Goal: Transaction & Acquisition: Purchase product/service

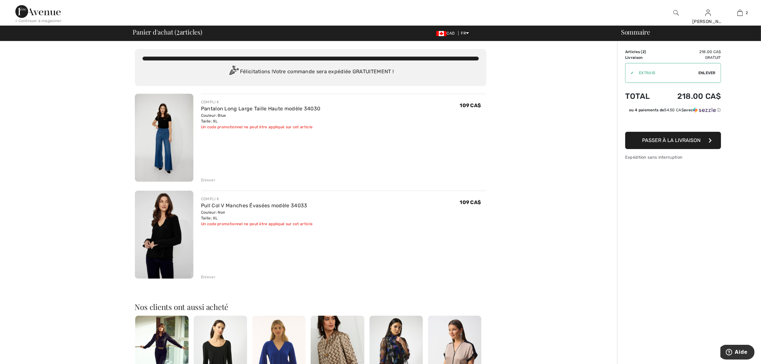
click at [157, 217] on img at bounding box center [164, 234] width 58 height 88
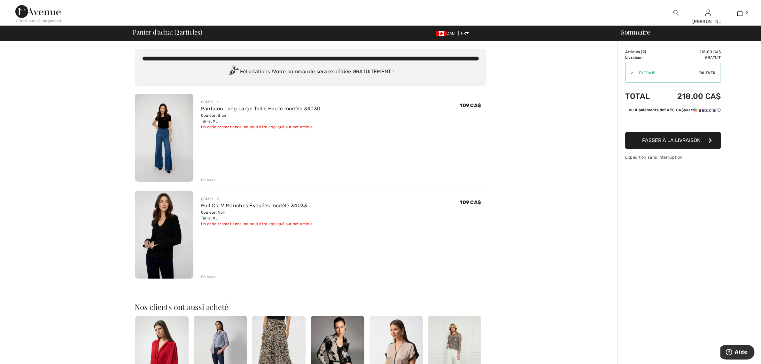
click at [707, 72] on span "Enlever" at bounding box center [706, 73] width 17 height 6
click at [181, 226] on img at bounding box center [164, 234] width 58 height 88
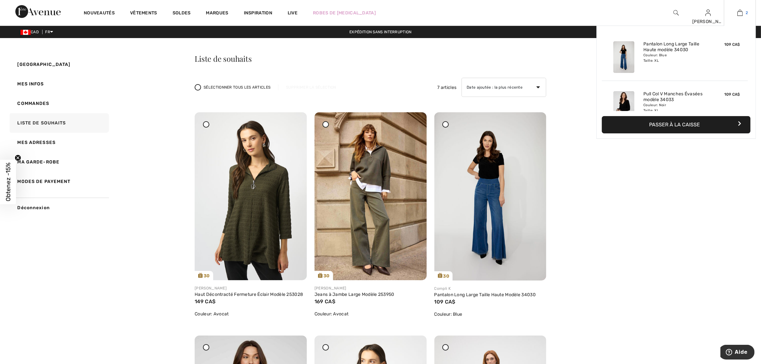
click at [742, 12] on img at bounding box center [739, 13] width 5 height 8
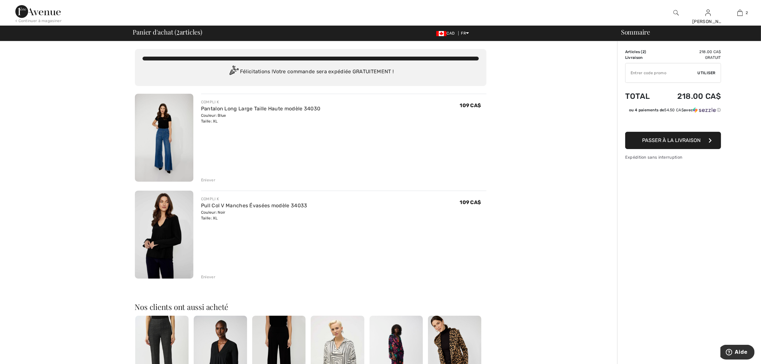
click at [656, 141] on span "Passer à la livraison" at bounding box center [671, 140] width 58 height 6
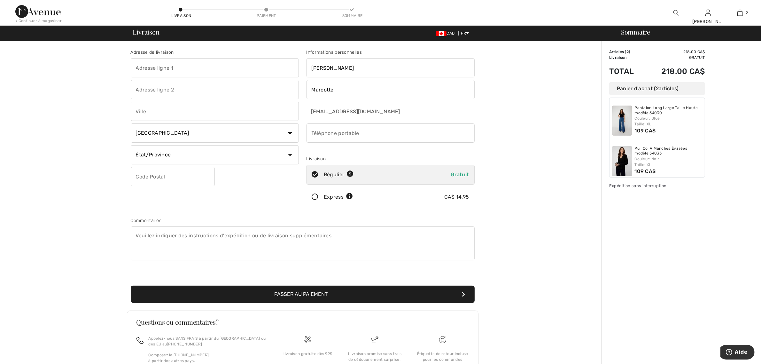
click at [167, 71] on input "text" at bounding box center [215, 67] width 168 height 19
type input "716 rue Duhamel"
type input "Saint-Lazare"
click at [324, 129] on input "phone" at bounding box center [391, 132] width 168 height 19
type input "4388833461"
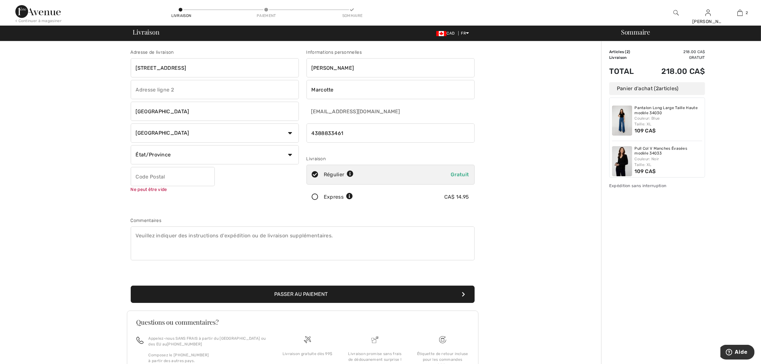
click at [160, 157] on select "État/Province Alberta Colombie-Britannique Ile-du-Prince-Edward Manitoba Nouvea…" at bounding box center [215, 154] width 168 height 19
click at [162, 156] on select "État/Province Alberta Colombie-Britannique Ile-du-Prince-Edward Manitoba Nouvea…" at bounding box center [215, 154] width 168 height 19
drag, startPoint x: 162, startPoint y: 156, endPoint x: 149, endPoint y: 257, distance: 102.1
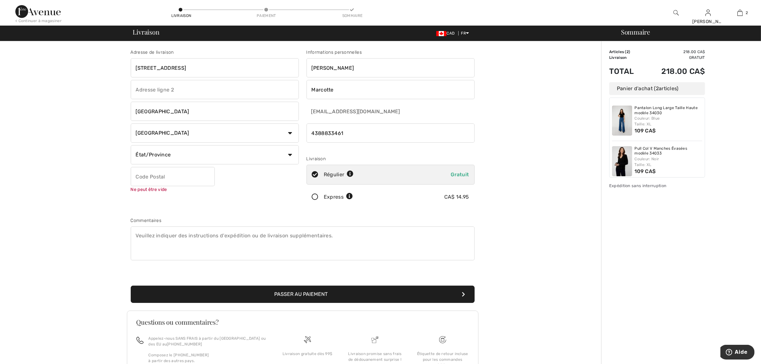
click at [149, 257] on div "Adresse de livraison 716 rue Duhamel Saint-Lazare Pays Canada États-Unis Afghan…" at bounding box center [303, 172] width 352 height 277
select select "QC"
click at [131, 145] on select "État/Province Alberta Colombie-Britannique Ile-du-Prince-Edward Manitoba Nouvea…" at bounding box center [215, 154] width 168 height 19
click at [147, 254] on textarea at bounding box center [303, 243] width 344 height 34
click at [172, 175] on input "text" at bounding box center [173, 176] width 84 height 19
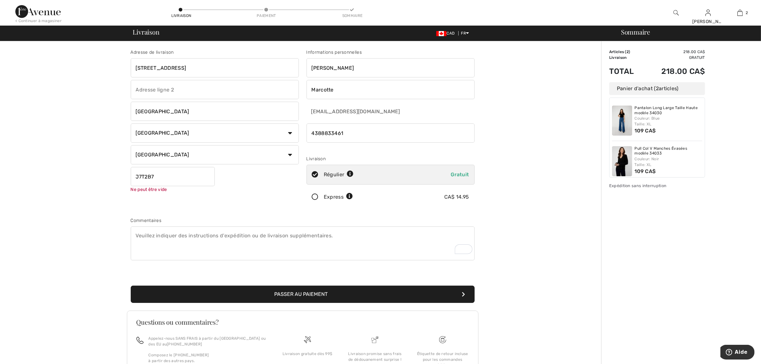
type input "J7T2B7"
click at [347, 293] on button "Passer au paiement" at bounding box center [303, 293] width 344 height 17
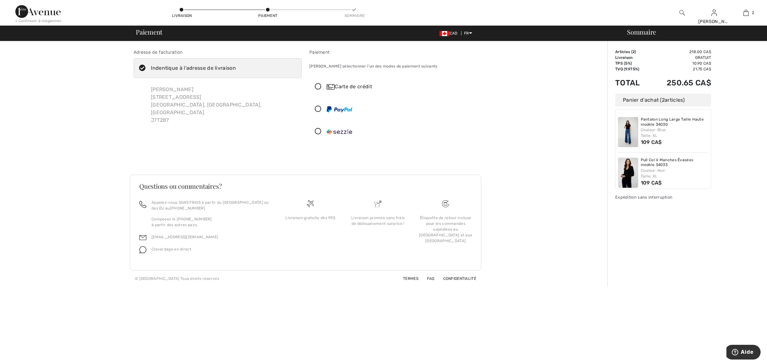
click at [318, 130] on icon at bounding box center [318, 131] width 17 height 7
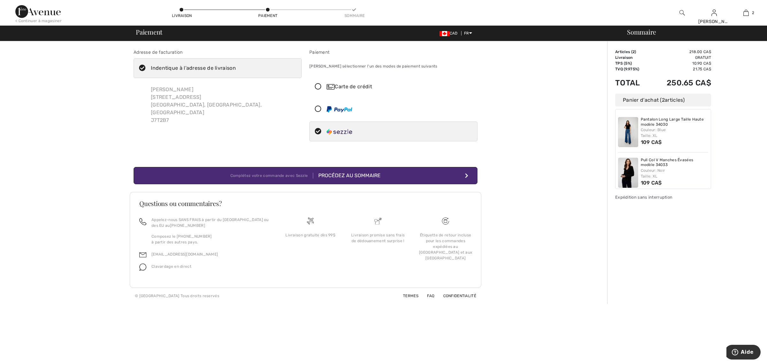
click at [346, 128] on div at bounding box center [340, 132] width 26 height 8
click at [357, 176] on div "Procédez au sommaire" at bounding box center [346, 176] width 67 height 8
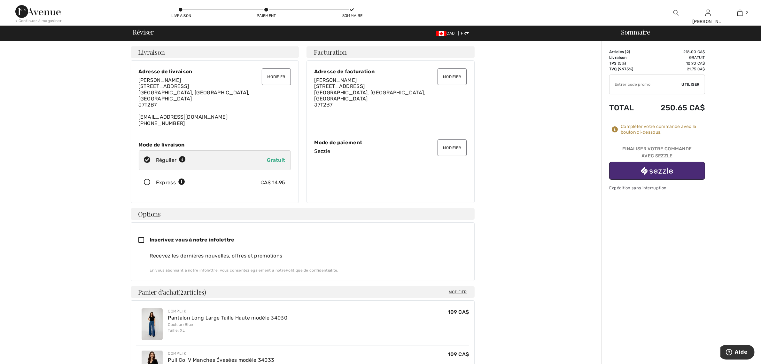
click at [668, 169] on img "button" at bounding box center [657, 171] width 32 height 8
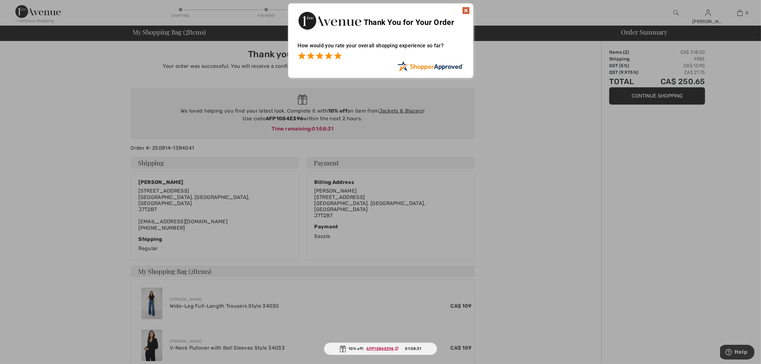
click at [336, 58] on span at bounding box center [338, 56] width 8 height 8
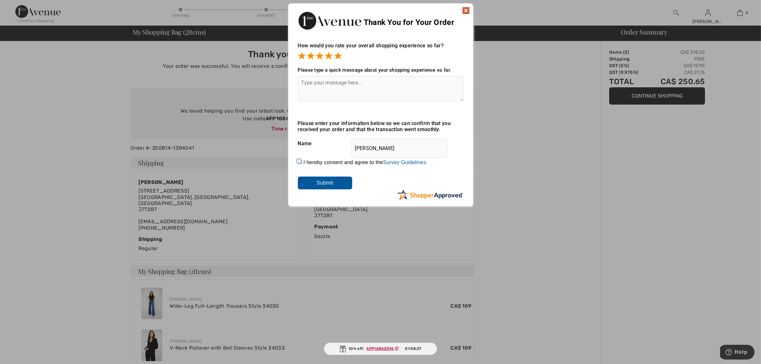
click at [334, 183] on input "Submit" at bounding box center [325, 182] width 54 height 13
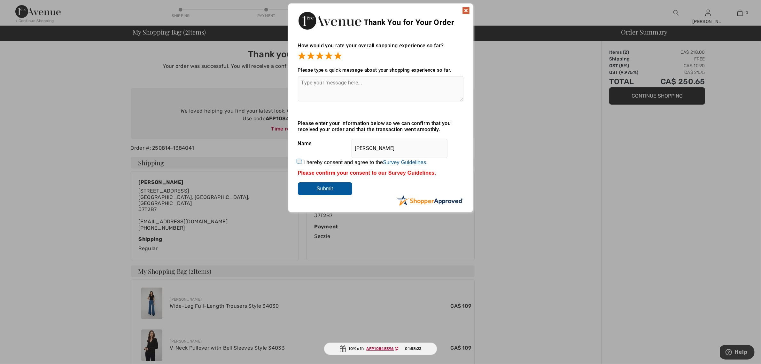
click at [466, 12] on img at bounding box center [466, 11] width 8 height 8
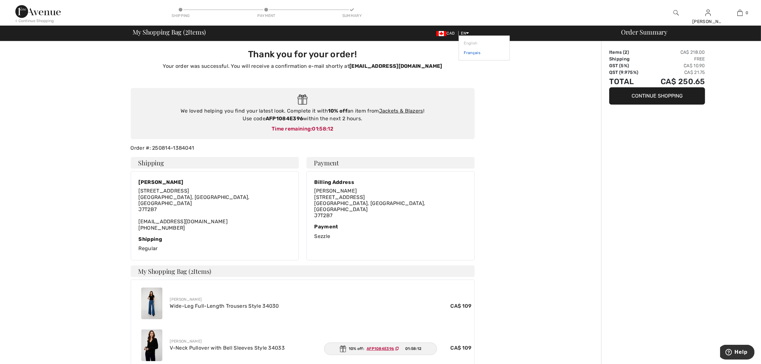
click at [469, 51] on link "Français" at bounding box center [484, 53] width 40 height 10
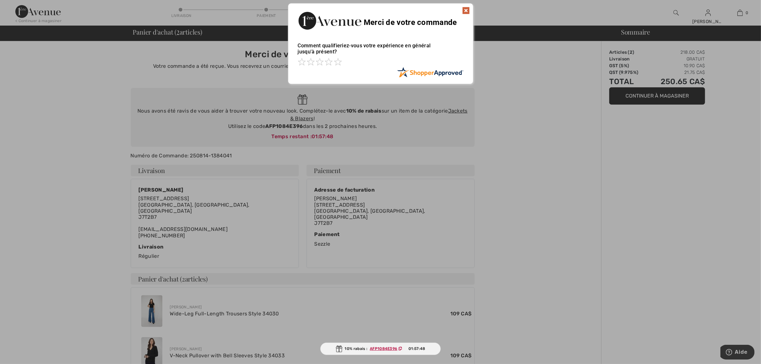
click at [464, 12] on img at bounding box center [466, 11] width 8 height 8
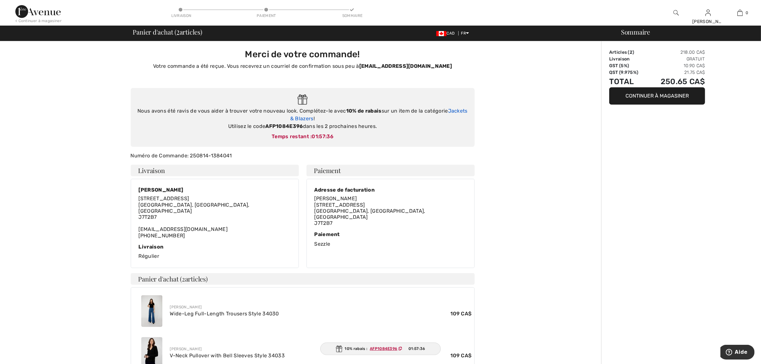
click at [298, 117] on link "Jackets & Blazers" at bounding box center [378, 115] width 177 height 14
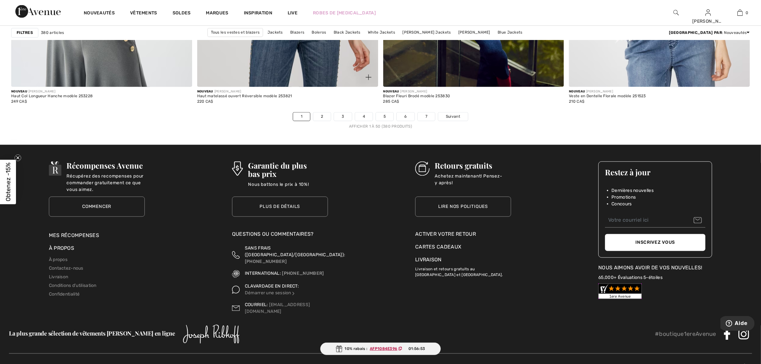
scroll to position [4557, 0]
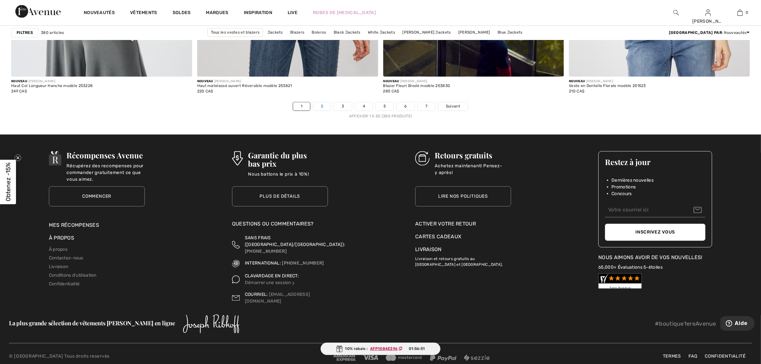
click at [319, 104] on link "2" at bounding box center [322, 106] width 18 height 8
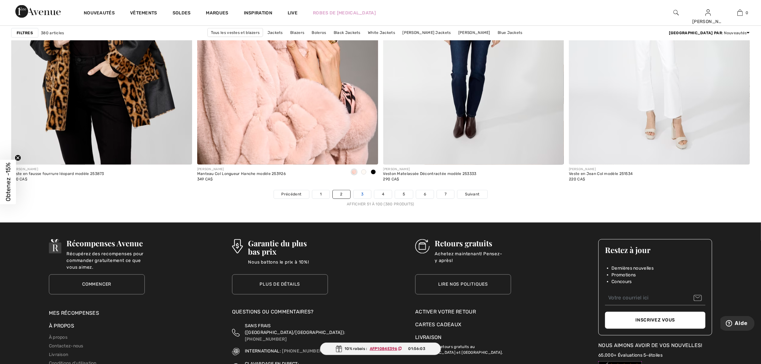
scroll to position [4469, 0]
click at [372, 173] on span at bounding box center [373, 172] width 5 height 5
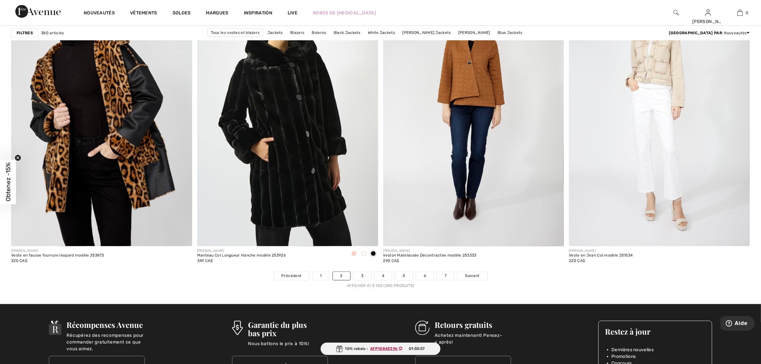
scroll to position [4388, 0]
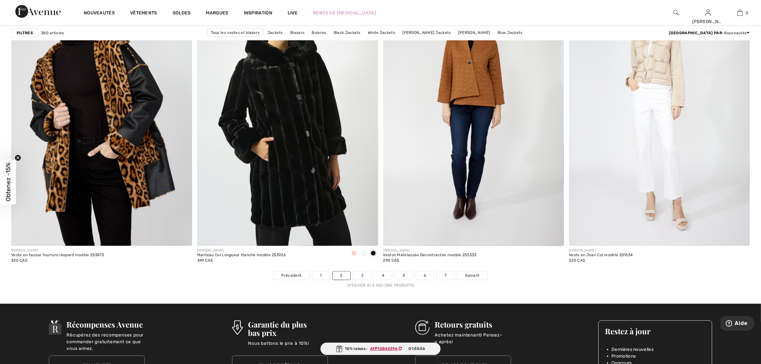
click at [358, 275] on link "3" at bounding box center [363, 275] width 18 height 8
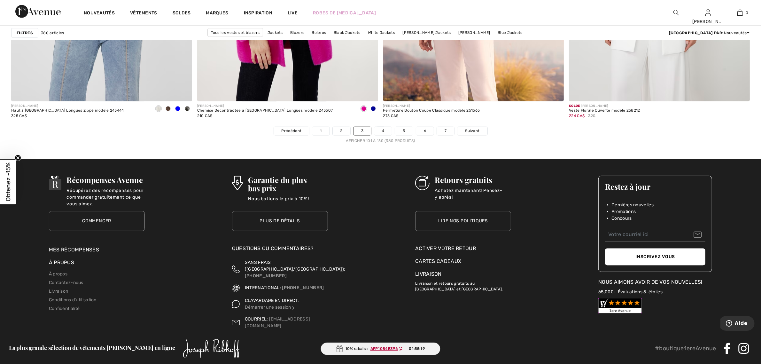
scroll to position [4557, 0]
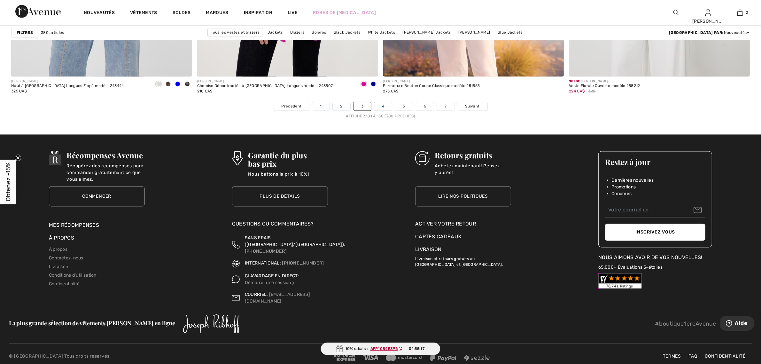
click at [381, 110] on link "4" at bounding box center [383, 106] width 18 height 8
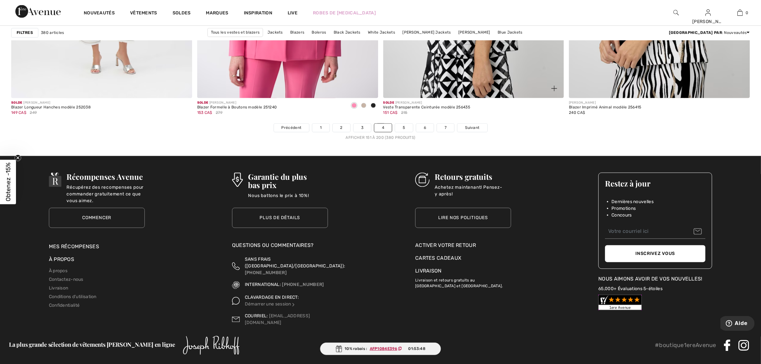
scroll to position [4535, 0]
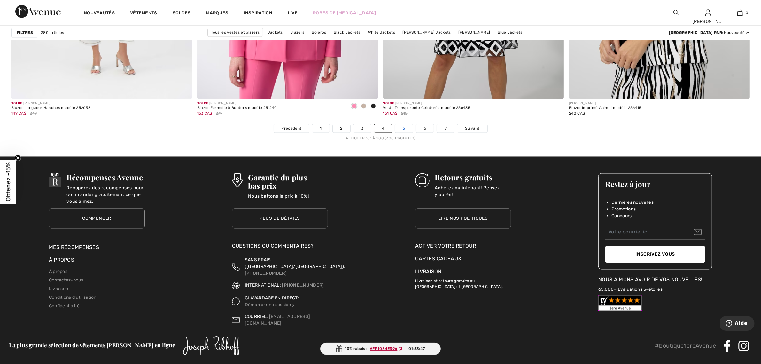
click at [405, 130] on link "5" at bounding box center [404, 128] width 18 height 8
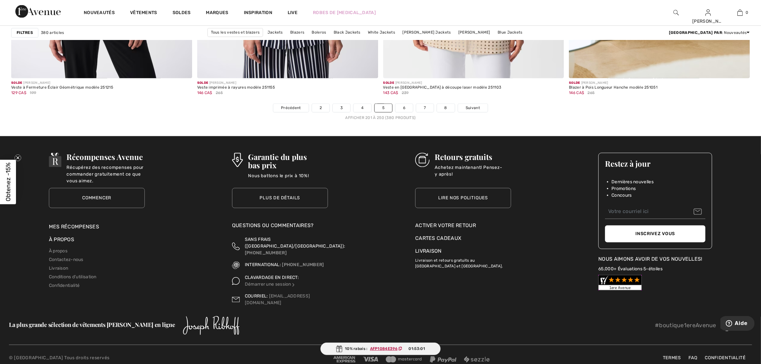
scroll to position [4556, 0]
click at [401, 106] on link "6" at bounding box center [404, 108] width 18 height 8
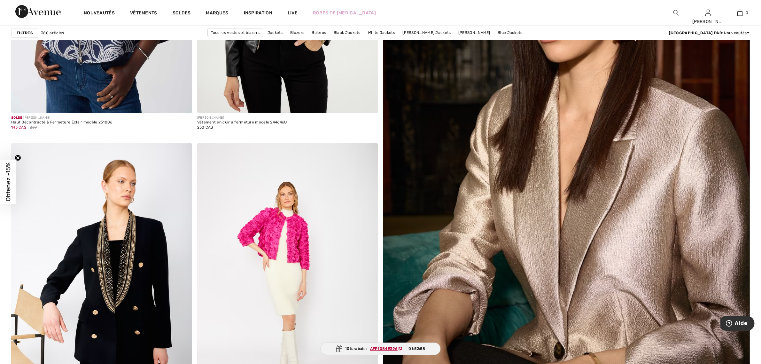
scroll to position [248, 0]
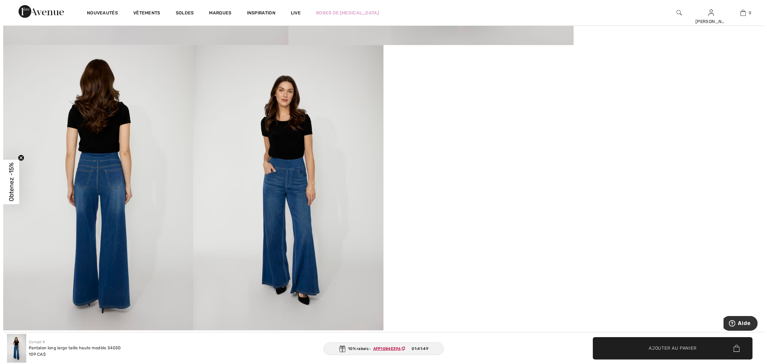
scroll to position [421, 0]
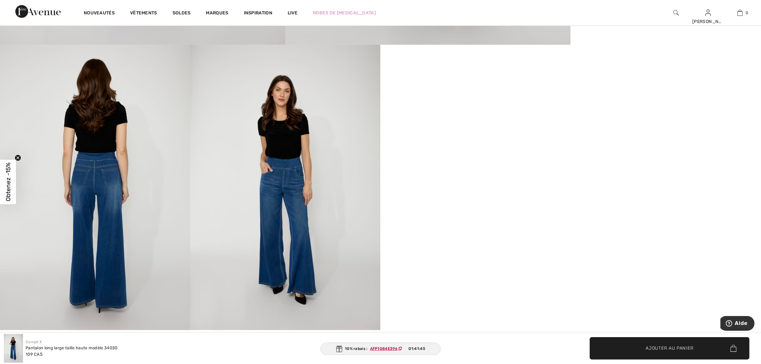
click at [285, 192] on img at bounding box center [285, 187] width 190 height 285
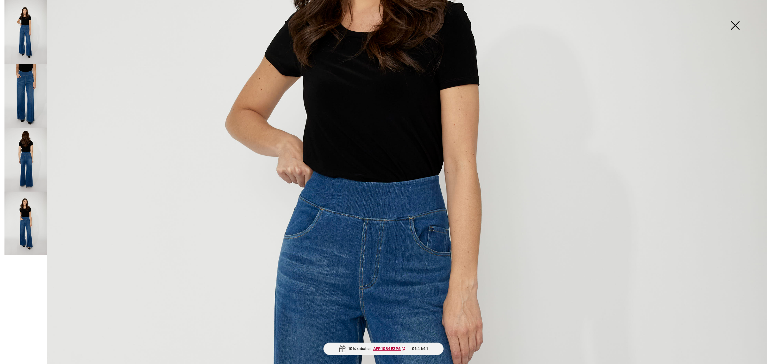
click at [391, 211] on img at bounding box center [383, 300] width 767 height 1151
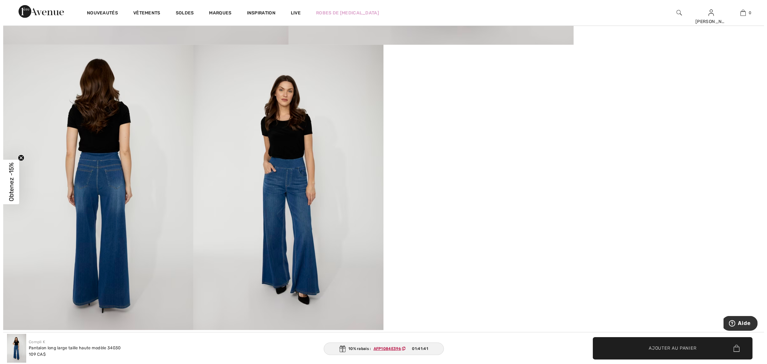
scroll to position [276, 0]
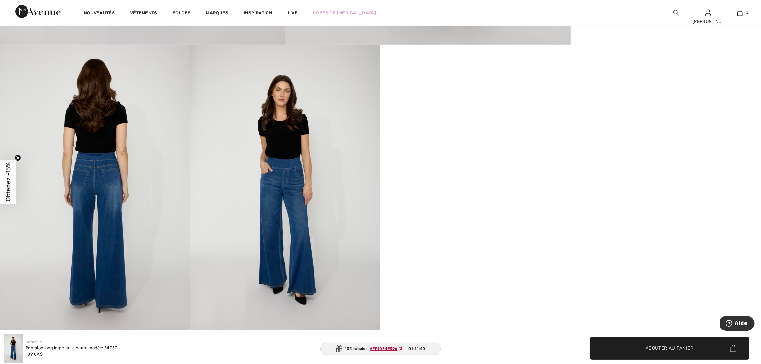
click at [468, 140] on video "Your browser does not support the video tag." at bounding box center [475, 92] width 190 height 95
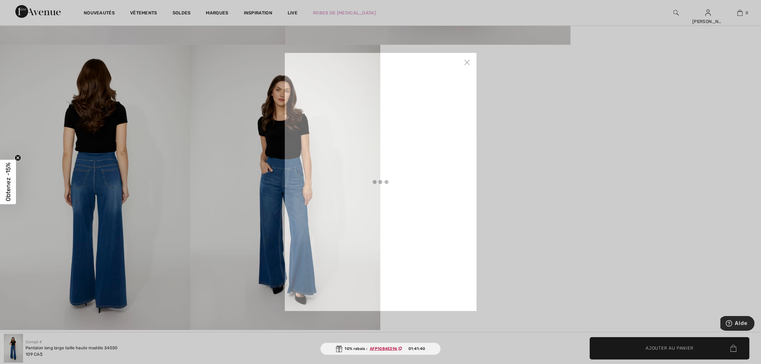
click at [468, 213] on div at bounding box center [381, 182] width 192 height 258
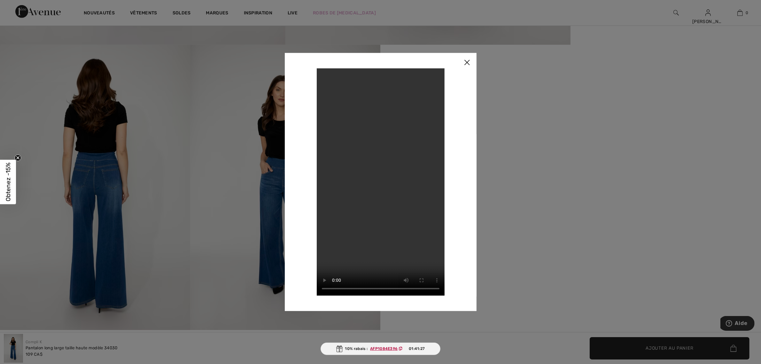
click at [469, 63] on img at bounding box center [466, 63] width 19 height 20
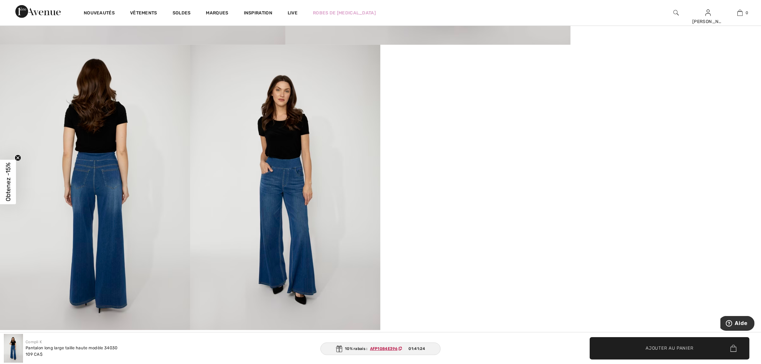
click at [101, 166] on img at bounding box center [95, 187] width 190 height 285
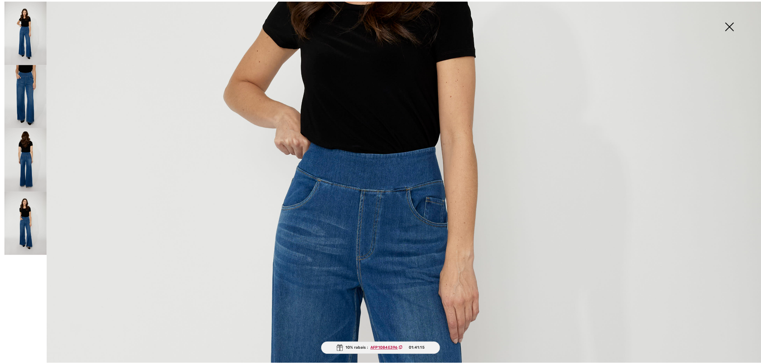
scroll to position [304, 0]
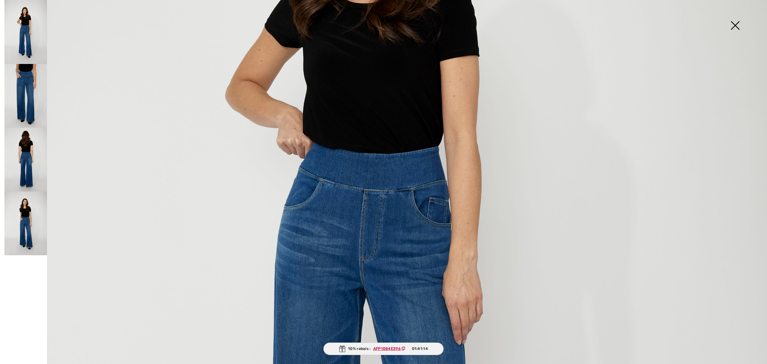
click at [737, 24] on img at bounding box center [735, 26] width 32 height 33
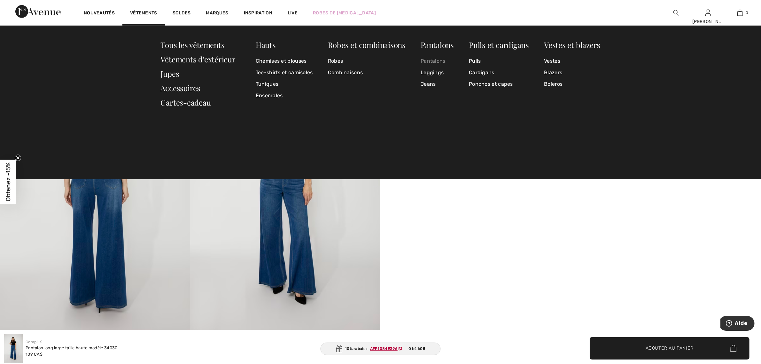
click at [427, 65] on link "Pantalons" at bounding box center [437, 61] width 33 height 12
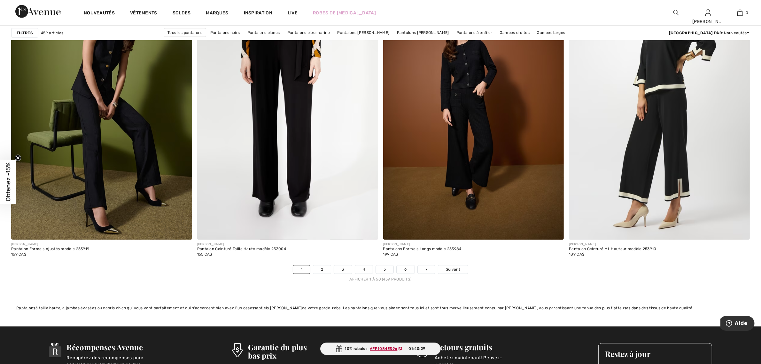
scroll to position [4400, 0]
click at [317, 269] on link "2" at bounding box center [322, 269] width 18 height 8
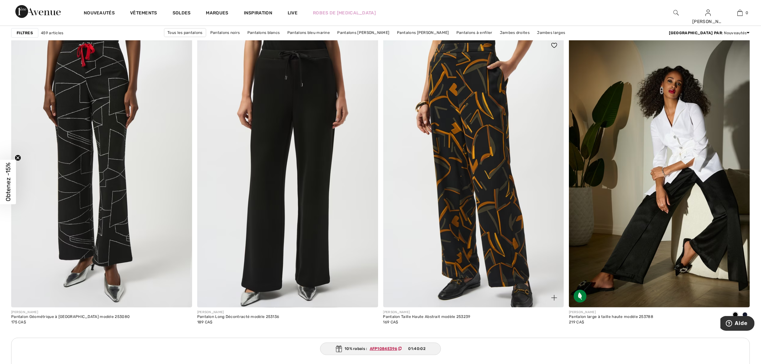
scroll to position [3316, 0]
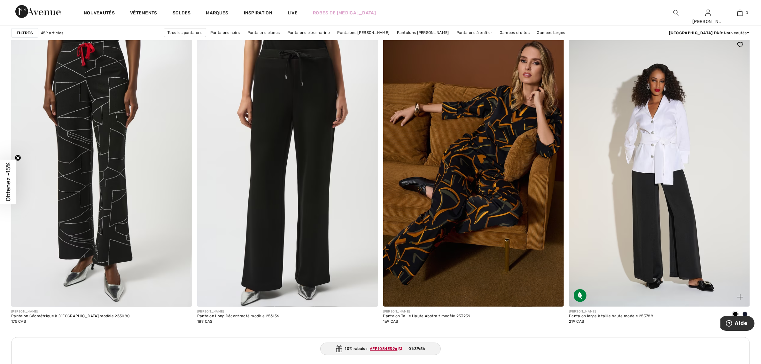
click at [648, 238] on img at bounding box center [659, 170] width 181 height 271
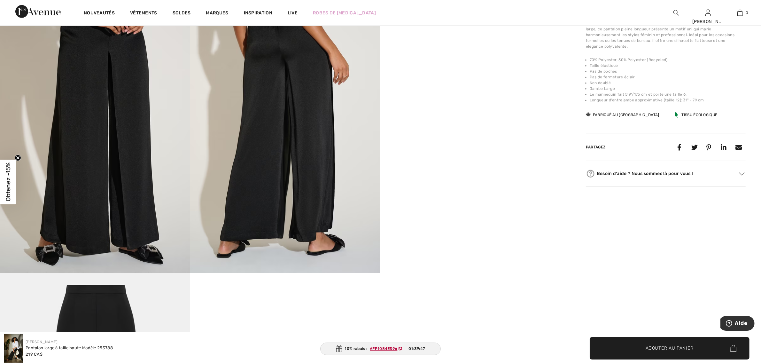
scroll to position [478, 0]
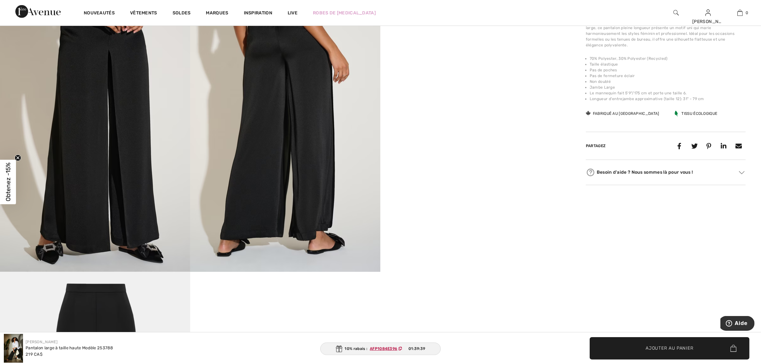
click at [137, 162] on img at bounding box center [95, 129] width 190 height 285
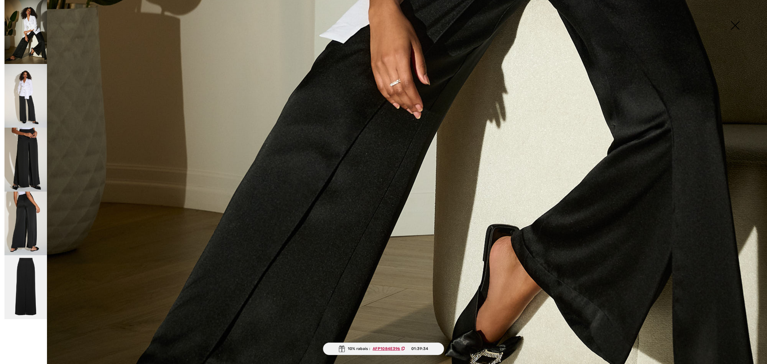
scroll to position [634, 0]
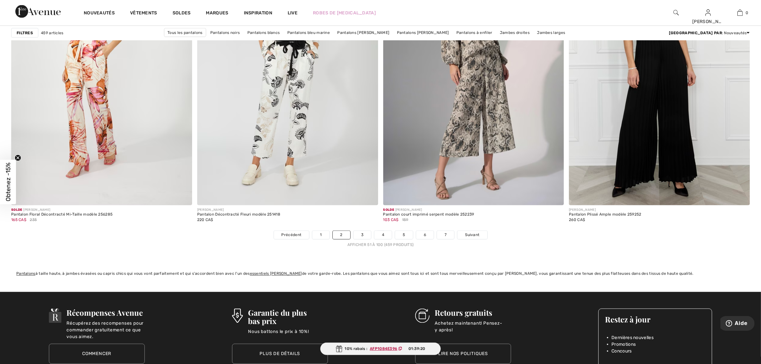
scroll to position [4435, 0]
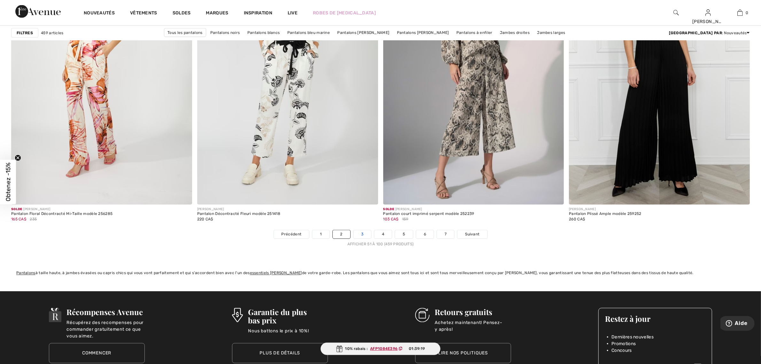
click at [359, 237] on link "3" at bounding box center [363, 234] width 18 height 8
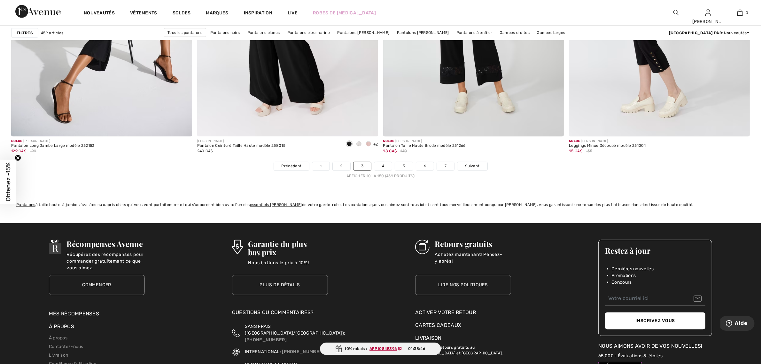
scroll to position [4503, 0]
click at [384, 167] on link "4" at bounding box center [383, 166] width 18 height 8
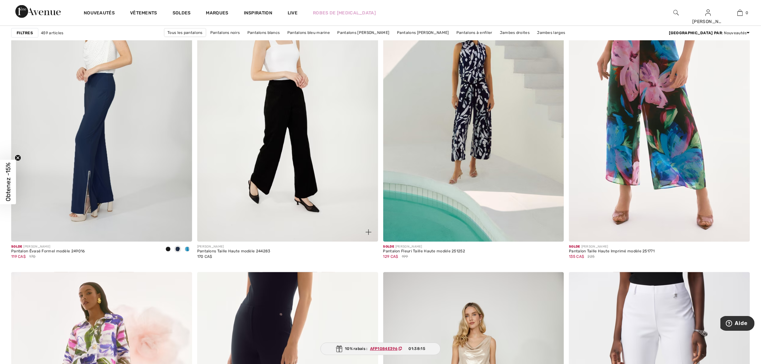
scroll to position [4096, 0]
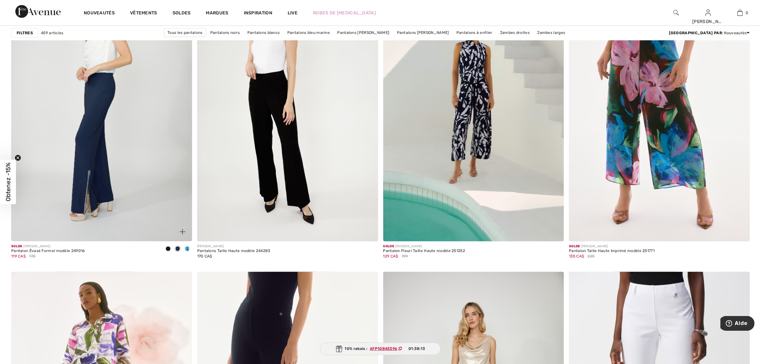
click at [89, 169] on img at bounding box center [101, 105] width 181 height 271
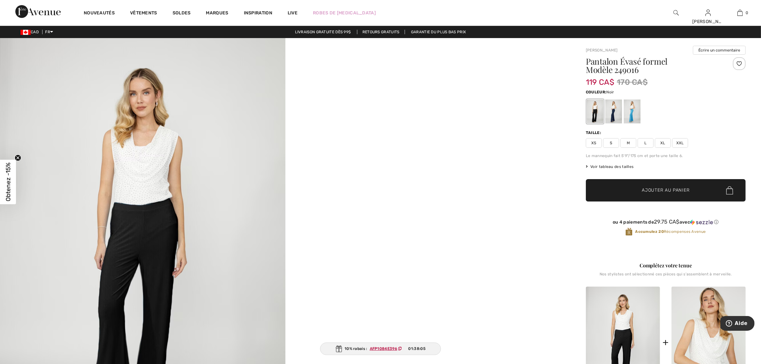
click at [184, 241] on img at bounding box center [142, 252] width 285 height 428
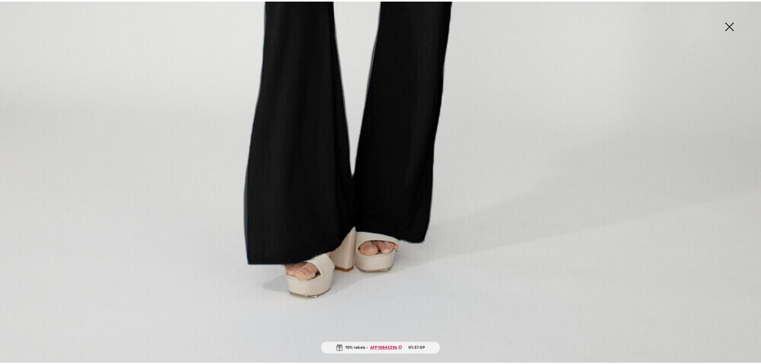
scroll to position [774, 0]
click at [735, 26] on img at bounding box center [735, 26] width 32 height 33
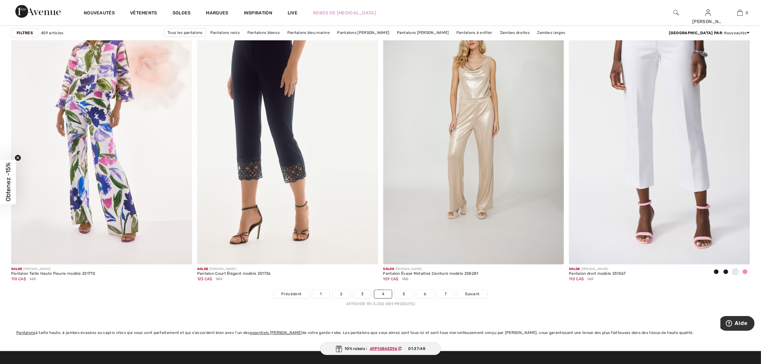
scroll to position [4376, 0]
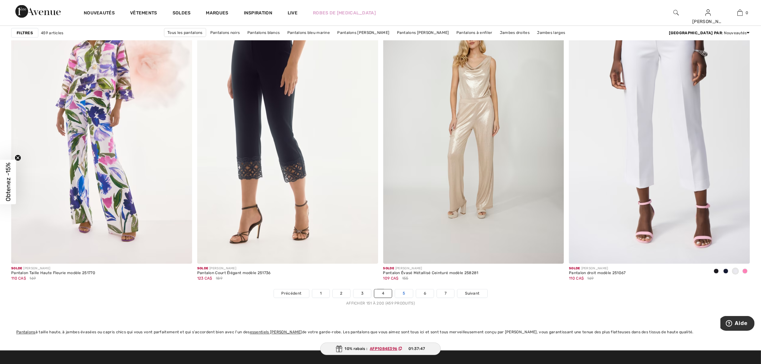
click link "5"
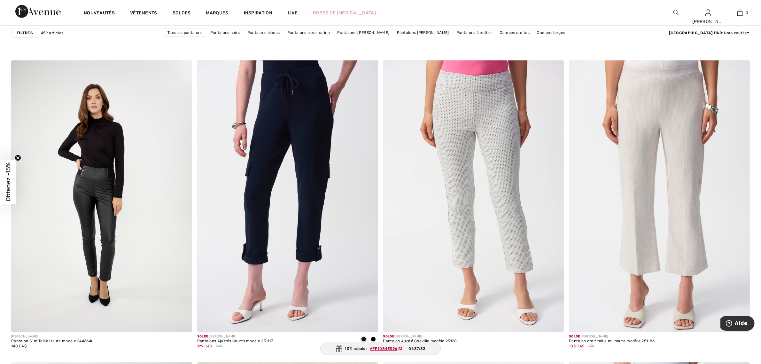
scroll to position [1353, 0]
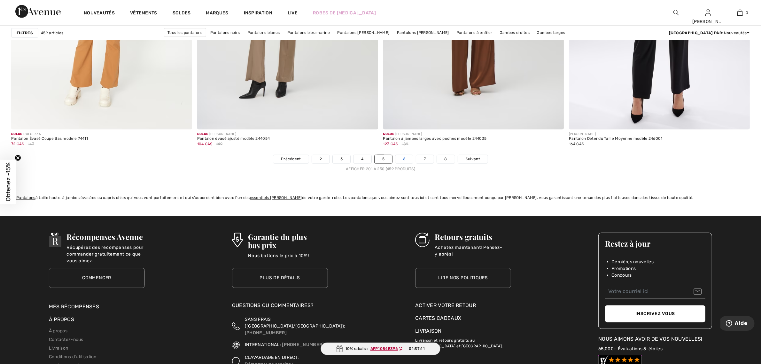
click at [402, 159] on link "6" at bounding box center [404, 159] width 18 height 8
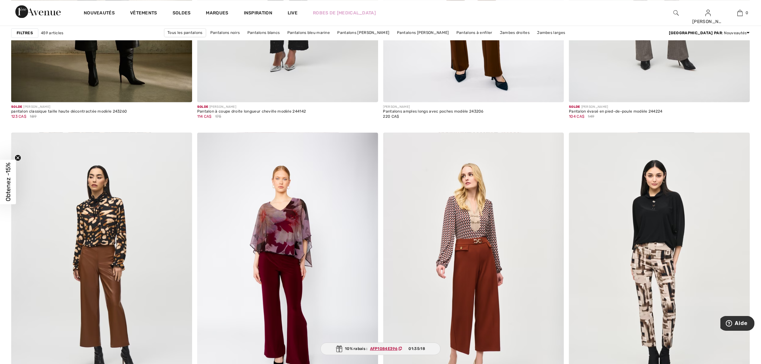
scroll to position [1237, 0]
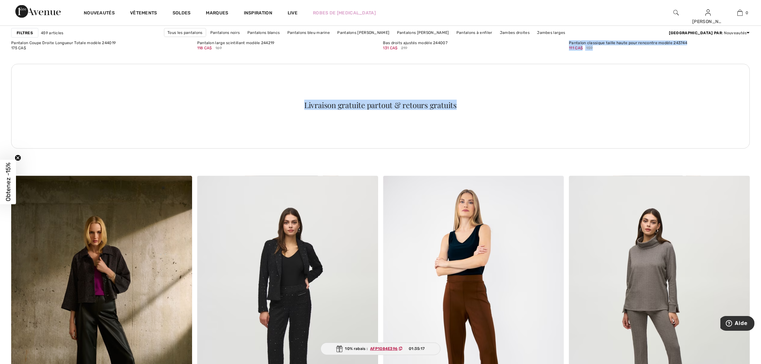
drag, startPoint x: 766, startPoint y: 41, endPoint x: 766, endPoint y: 30, distance: 11.2
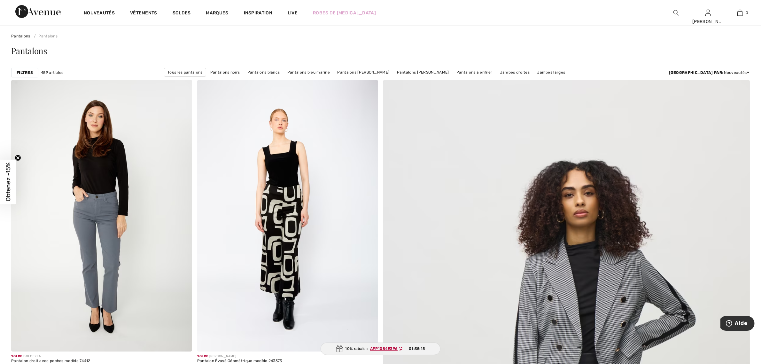
scroll to position [0, 0]
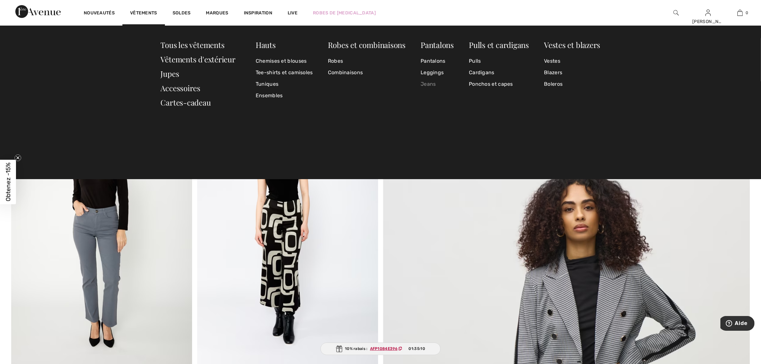
click at [431, 87] on link "Jeans" at bounding box center [437, 84] width 33 height 12
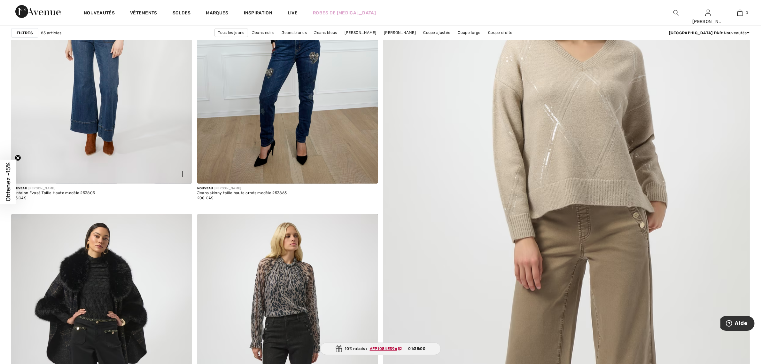
scroll to position [183, 0]
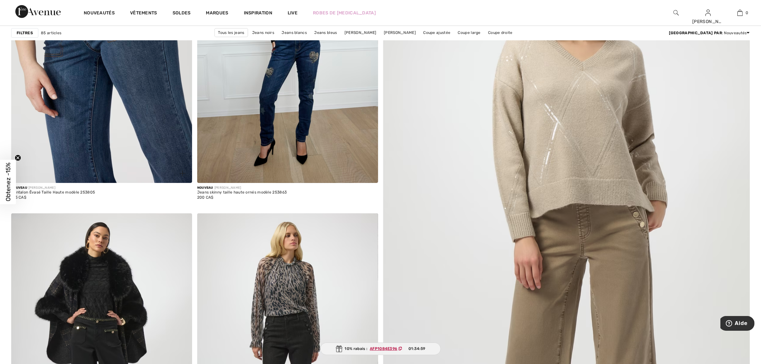
click at [96, 77] on img at bounding box center [101, 46] width 181 height 271
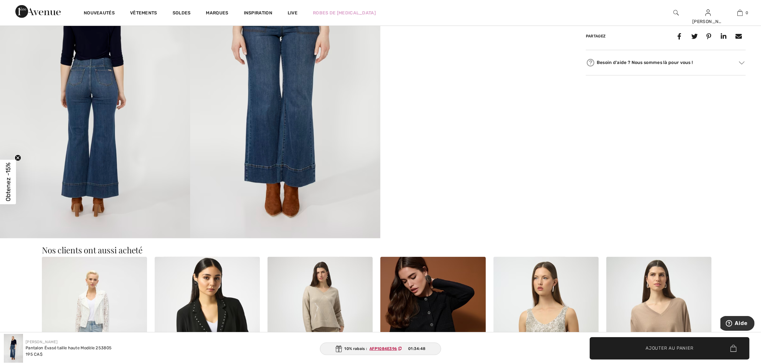
scroll to position [512, 0]
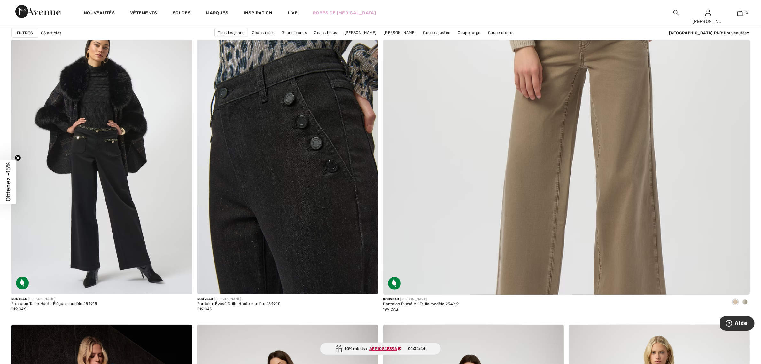
scroll to position [373, 0]
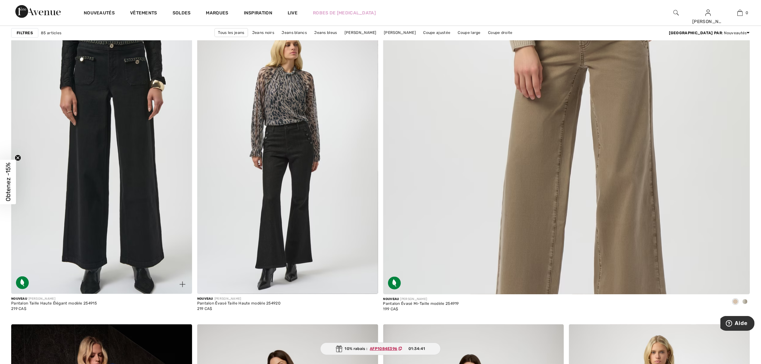
click at [92, 161] on img at bounding box center [101, 158] width 181 height 271
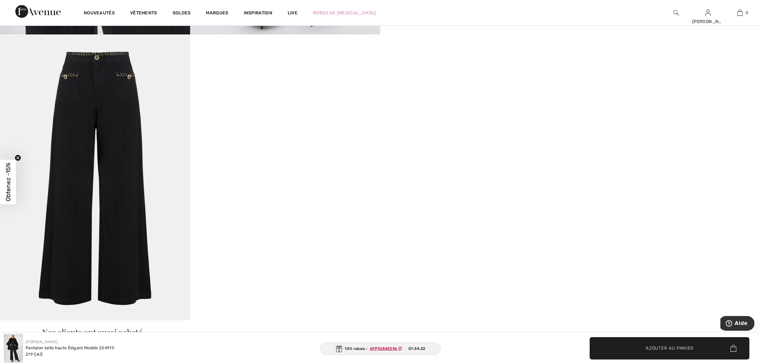
scroll to position [718, 0]
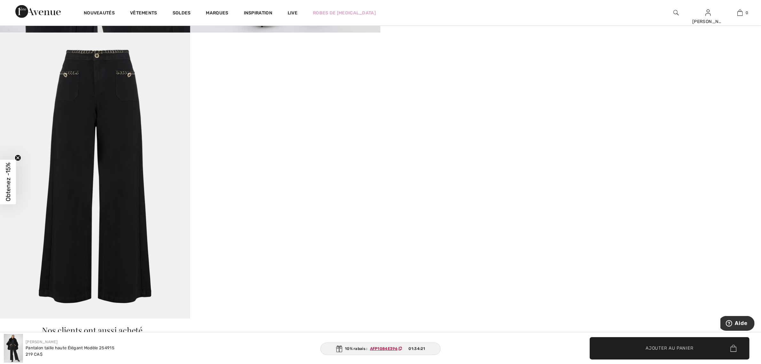
click at [111, 181] on img at bounding box center [95, 175] width 190 height 285
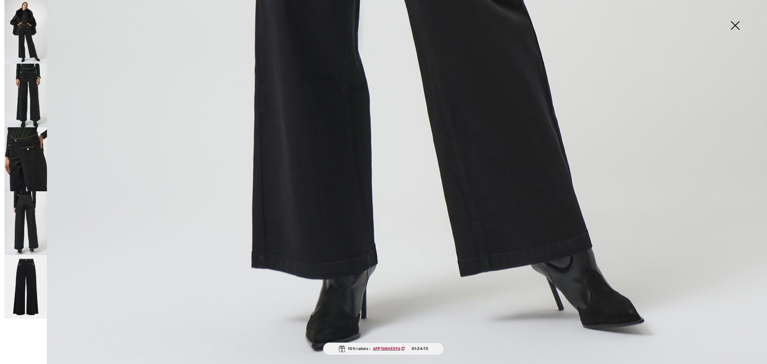
scroll to position [777, 0]
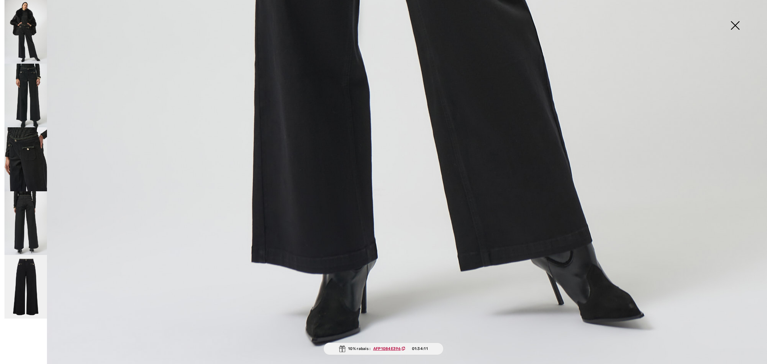
click at [20, 65] on img at bounding box center [25, 96] width 43 height 64
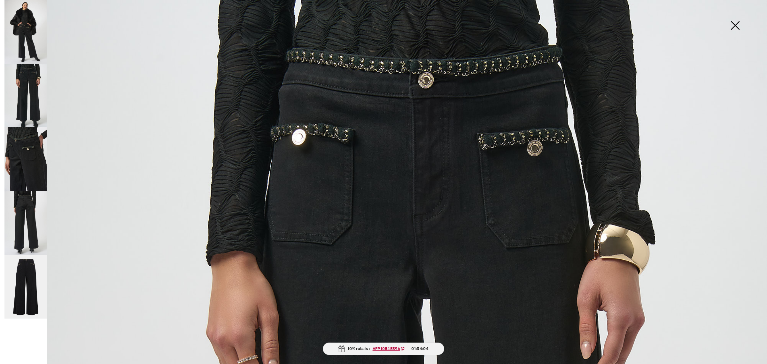
scroll to position [18, 0]
click at [2, 153] on div at bounding box center [24, 182] width 45 height 364
click at [30, 152] on img at bounding box center [25, 159] width 43 height 64
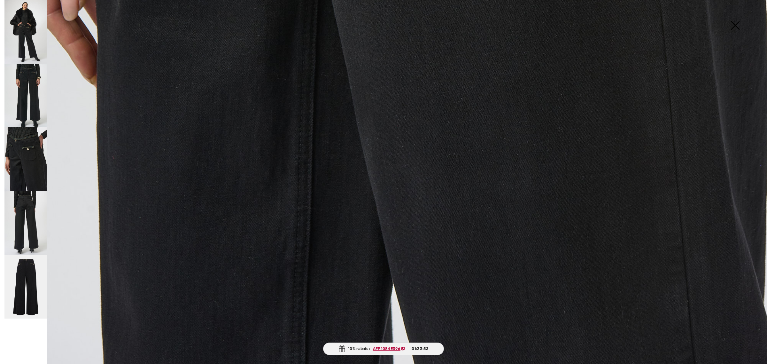
scroll to position [777, 0]
click at [18, 227] on img at bounding box center [25, 223] width 43 height 64
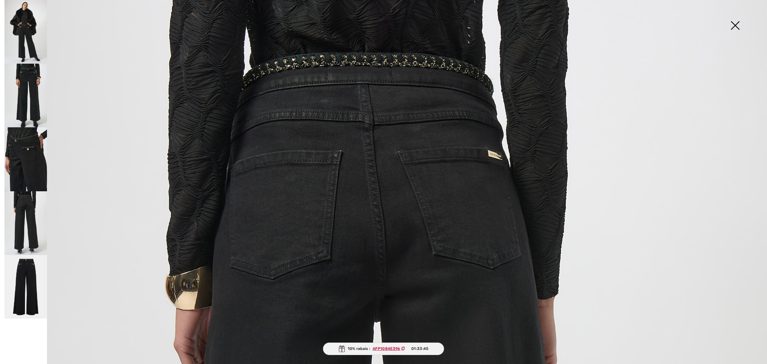
scroll to position [0, 0]
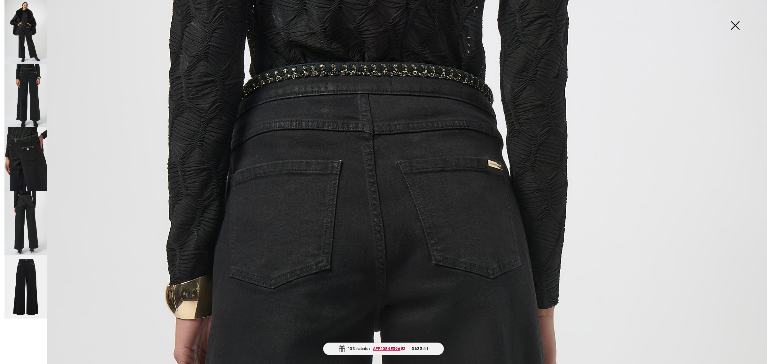
click at [23, 289] on img at bounding box center [25, 287] width 43 height 64
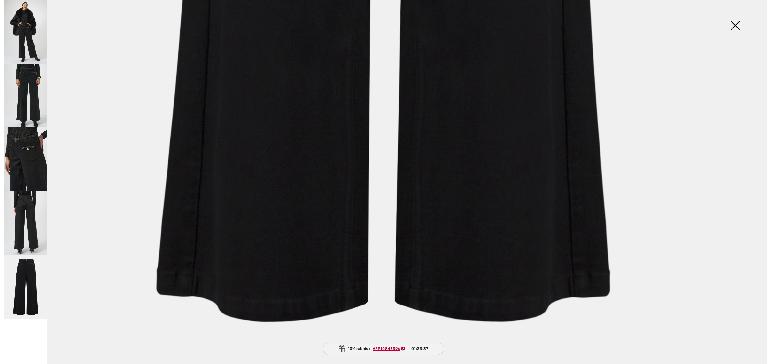
scroll to position [778, 0]
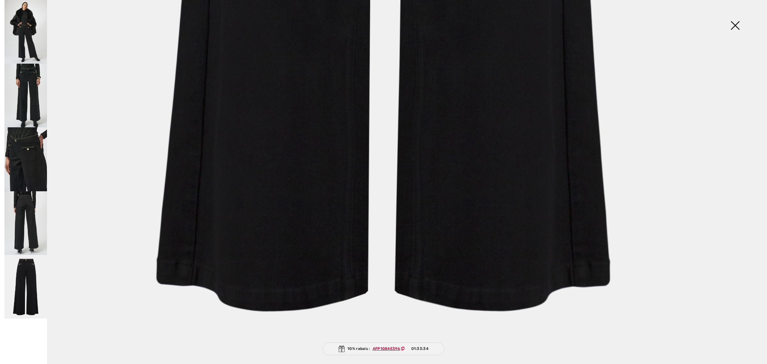
click at [735, 23] on img at bounding box center [735, 26] width 32 height 33
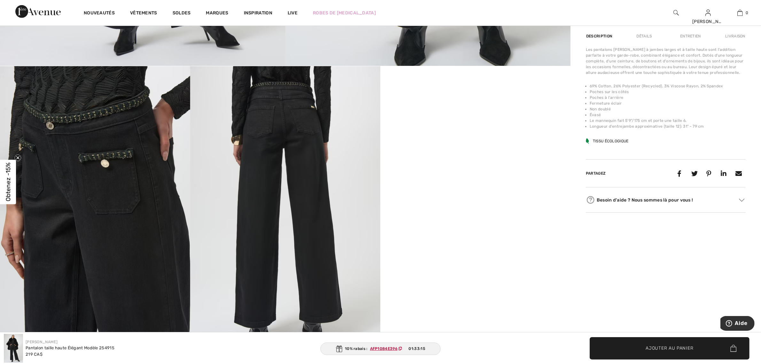
scroll to position [400, 0]
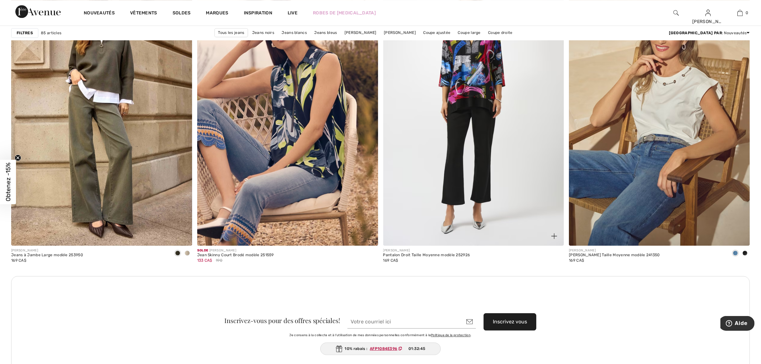
scroll to position [2042, 0]
click at [743, 253] on span at bounding box center [744, 252] width 5 height 5
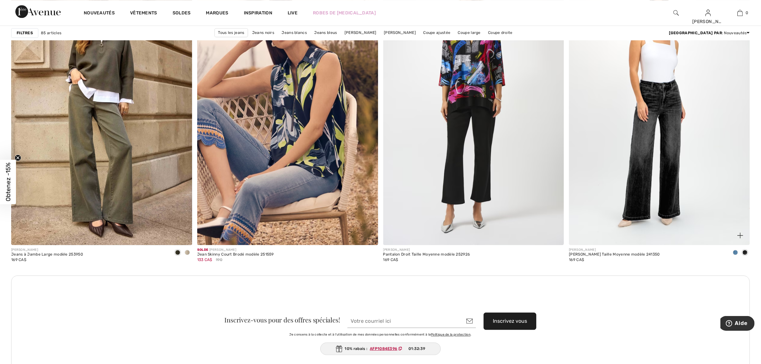
click at [688, 181] on img at bounding box center [659, 108] width 181 height 271
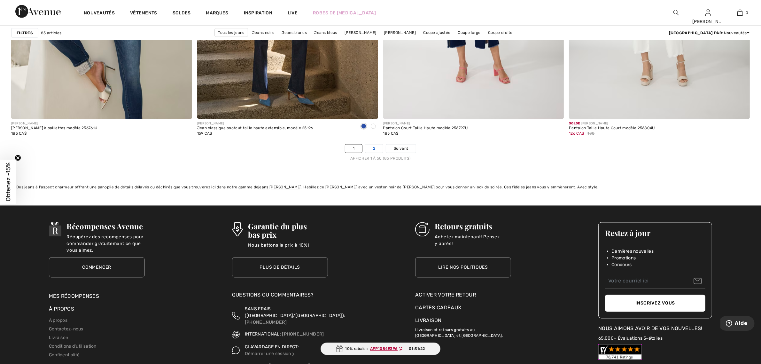
scroll to position [4520, 0]
click at [371, 151] on link "2" at bounding box center [374, 149] width 18 height 8
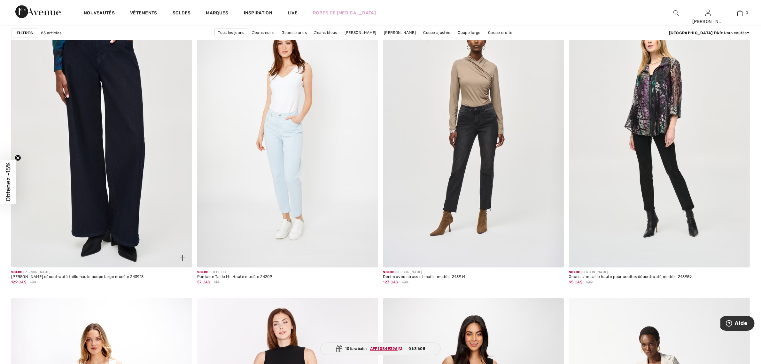
scroll to position [1718, 0]
click at [109, 157] on img at bounding box center [101, 131] width 181 height 271
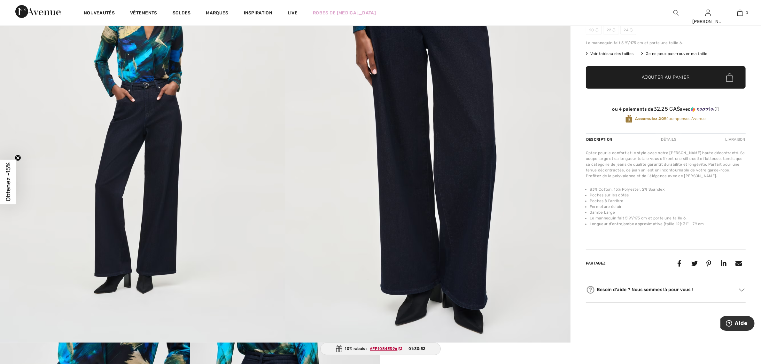
click at [470, 181] on img at bounding box center [427, 128] width 285 height 428
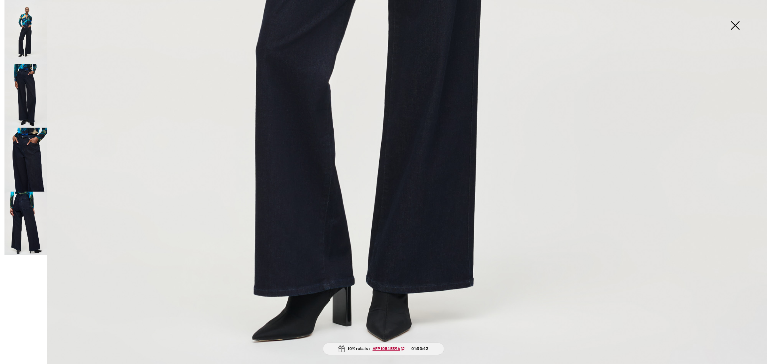
scroll to position [678, 0]
click at [27, 88] on img at bounding box center [25, 96] width 43 height 64
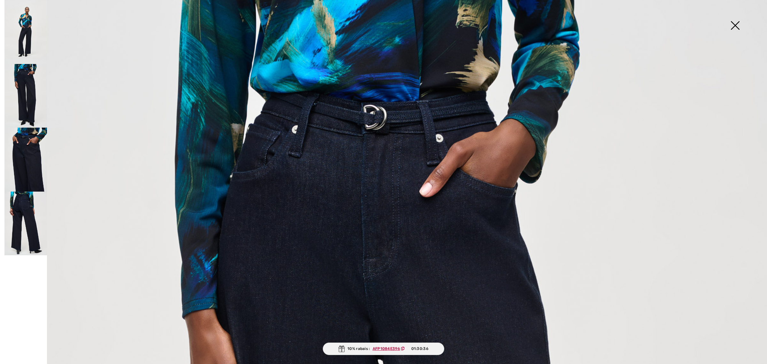
scroll to position [0, 0]
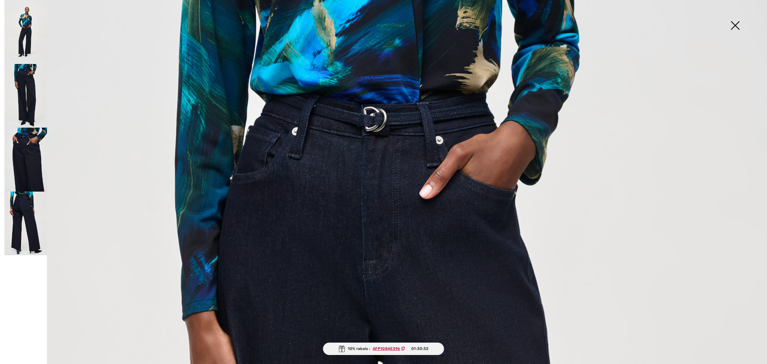
click at [25, 163] on img at bounding box center [25, 160] width 43 height 64
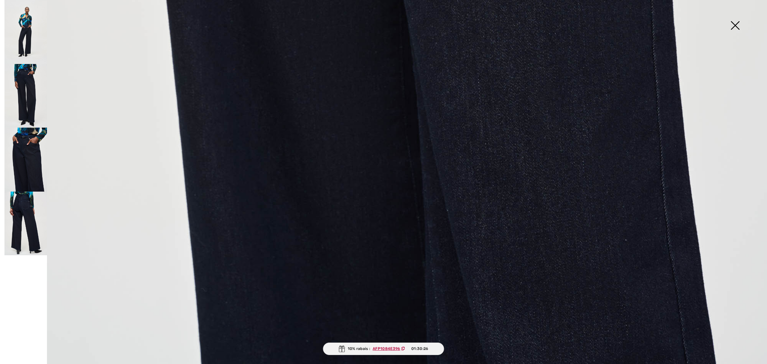
scroll to position [778, 0]
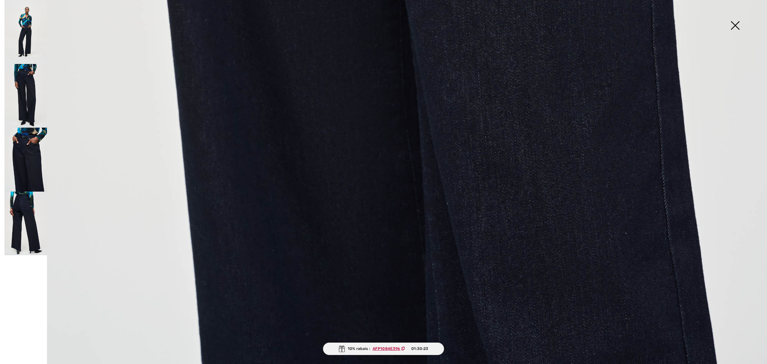
click at [5, 222] on img at bounding box center [25, 223] width 43 height 64
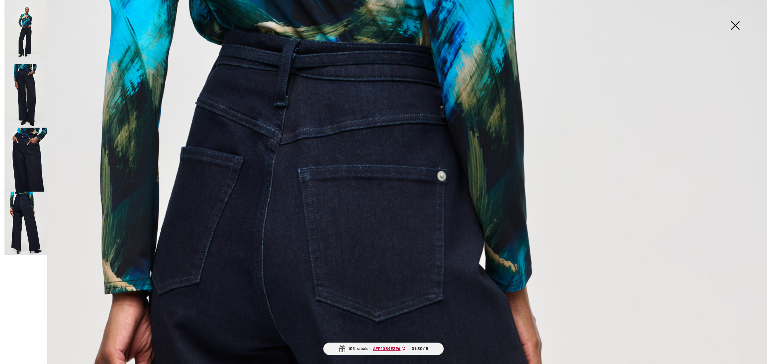
scroll to position [0, 0]
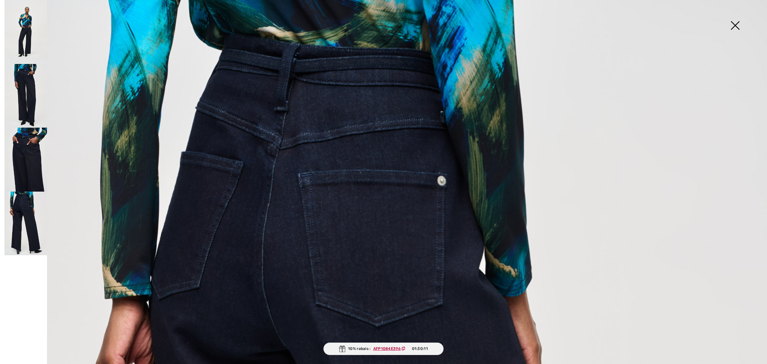
click at [21, 43] on img at bounding box center [25, 32] width 43 height 64
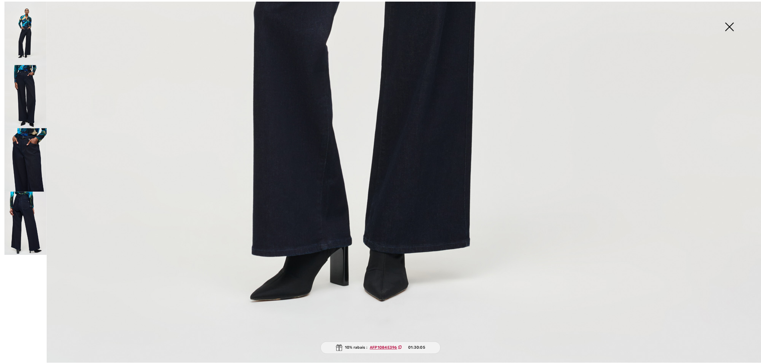
scroll to position [718, 0]
click at [731, 27] on img at bounding box center [735, 26] width 32 height 33
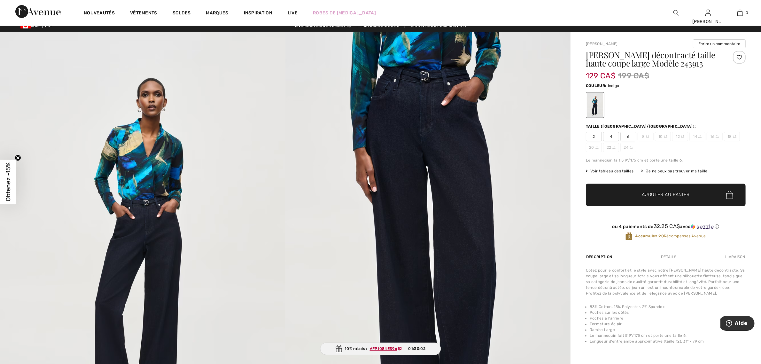
scroll to position [0, 0]
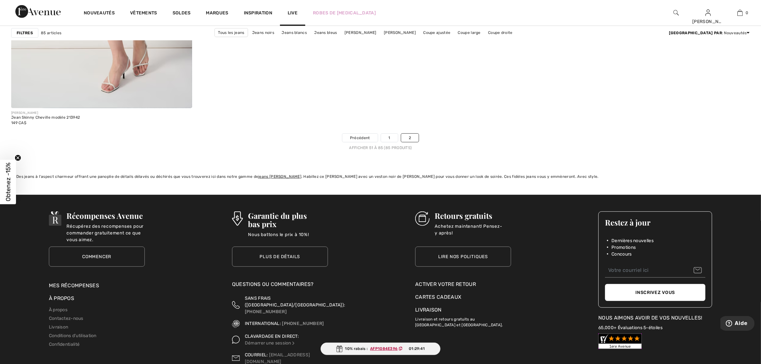
scroll to position [3515, 0]
